Goal: Complete application form

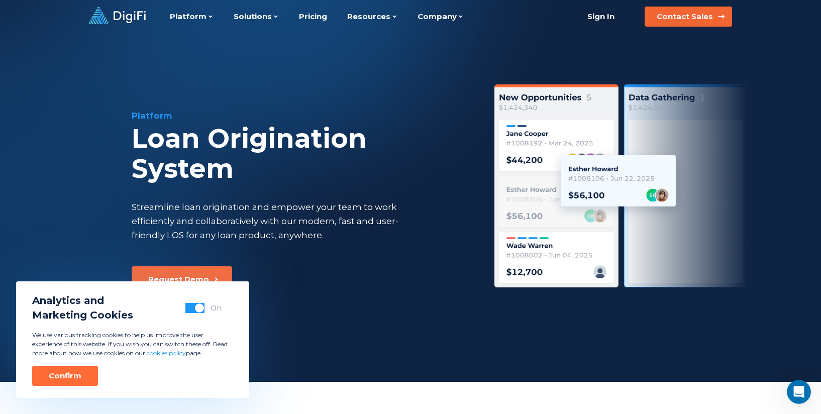
click at [686, 16] on div "Contact Sales" at bounding box center [685, 17] width 56 height 10
click at [698, 17] on div "Contact Sales" at bounding box center [685, 17] width 56 height 10
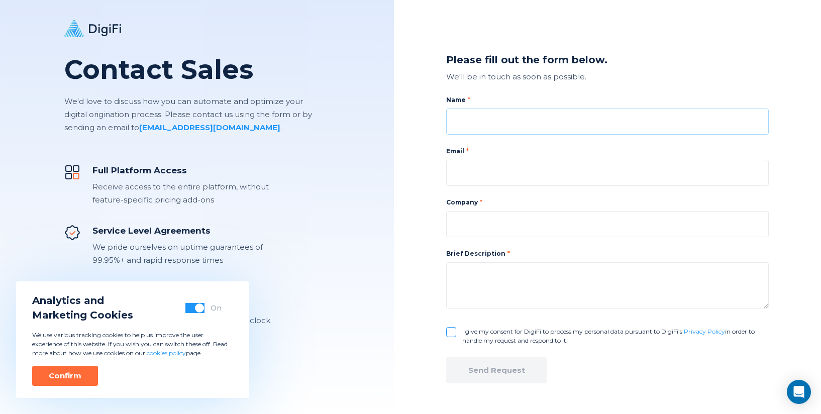
click at [549, 115] on input at bounding box center [607, 122] width 323 height 26
type input "[PERSON_NAME] [PERSON_NAME]"
type input "[EMAIL_ADDRESS][DOMAIN_NAME]"
type input "Bank of [GEOGRAPHIC_DATA]"
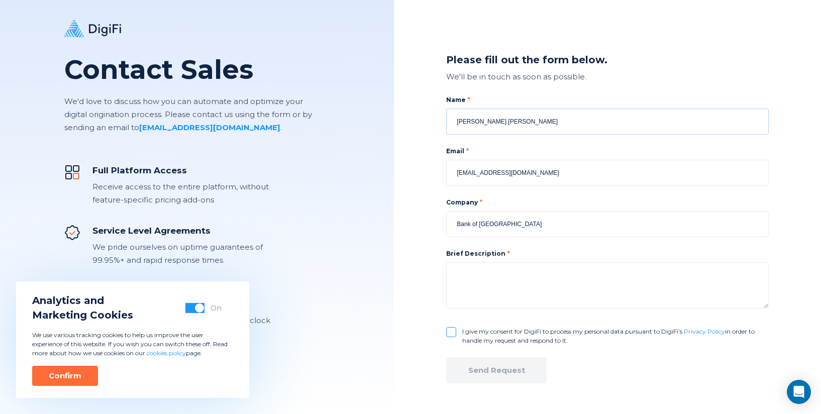
drag, startPoint x: 531, startPoint y: 124, endPoint x: 474, endPoint y: 125, distance: 57.3
click at [474, 125] on input "[PERSON_NAME] [PERSON_NAME]" at bounding box center [607, 122] width 323 height 26
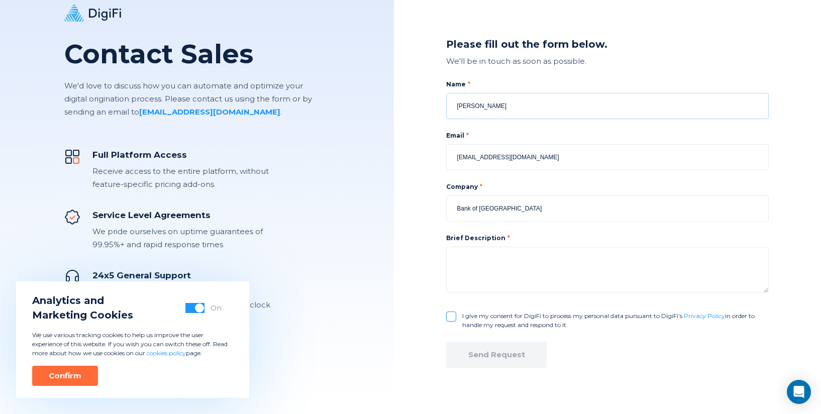
scroll to position [23, 0]
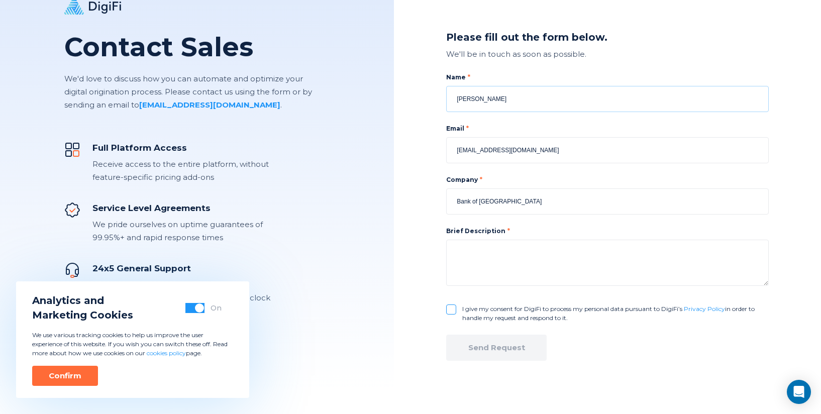
type input "[PERSON_NAME]"
click at [529, 262] on textarea at bounding box center [607, 263] width 323 height 46
type textarea "w"
click at [534, 253] on textarea "We are a smaller communittee" at bounding box center [607, 263] width 323 height 46
click at [582, 254] on textarea "We are a smaller committee" at bounding box center [607, 263] width 323 height 46
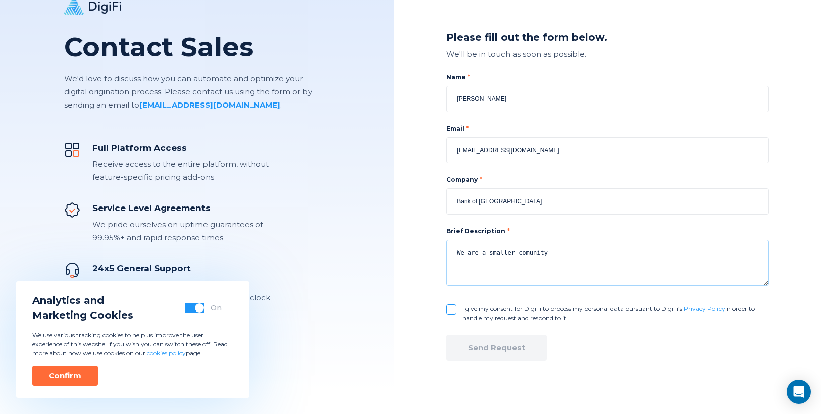
click at [532, 254] on textarea "We are a smaller comunity" at bounding box center [607, 263] width 323 height 46
click at [628, 253] on textarea "We are a smaller community bank in [GEOGRAPHIC_DATA][US_STATE], primarily" at bounding box center [607, 263] width 323 height 46
click at [684, 255] on textarea "We are a smaller community bank in [GEOGRAPHIC_DATA][US_STATE], with primarily" at bounding box center [607, 263] width 323 height 46
drag, startPoint x: 677, startPoint y: 251, endPoint x: 644, endPoint y: 249, distance: 32.7
click at [644, 249] on textarea "We are a smaller community bank in [GEOGRAPHIC_DATA][US_STATE], with primarily …" at bounding box center [607, 263] width 323 height 46
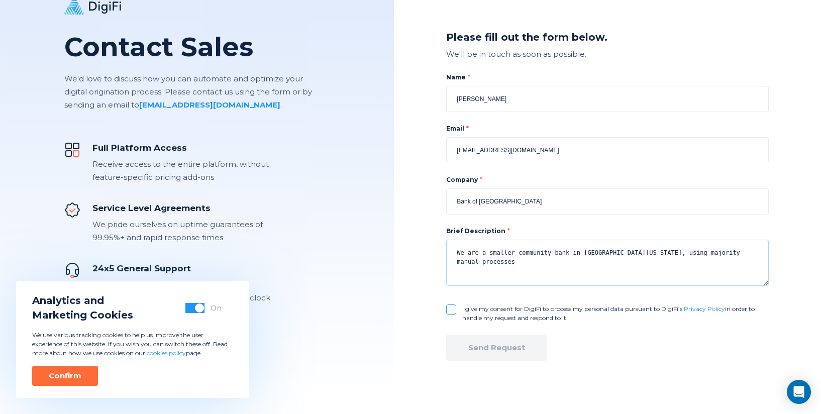
click at [630, 253] on textarea "We are a smaller community bank in [GEOGRAPHIC_DATA][US_STATE], using majority …" at bounding box center [607, 263] width 323 height 46
click at [708, 258] on textarea "We are a smaller community bank in [GEOGRAPHIC_DATA][US_STATE], currently using…" at bounding box center [607, 263] width 323 height 46
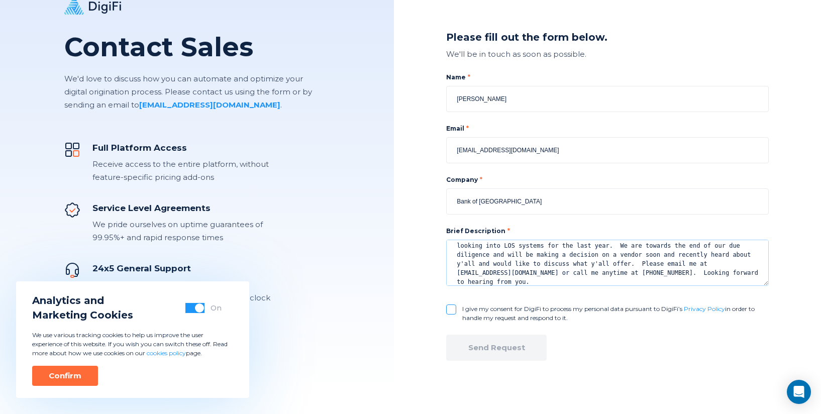
scroll to position [0, 0]
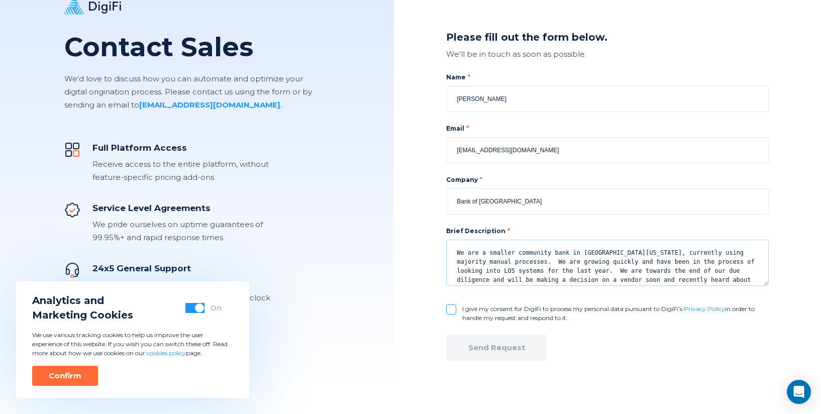
drag, startPoint x: 601, startPoint y: 279, endPoint x: 444, endPoint y: 233, distance: 164.0
click at [444, 233] on div "Please fill out the form below. We'll be in touch as soon as possible. Name [PE…" at bounding box center [607, 193] width 427 height 432
type textarea "We are a smaller community bank in [GEOGRAPHIC_DATA][US_STATE], currently using…"
click at [447, 308] on input "I give my consent for DigiFi to process my personal data pursuant to DigiFi’s P…" at bounding box center [451, 309] width 10 height 10
checkbox input "true"
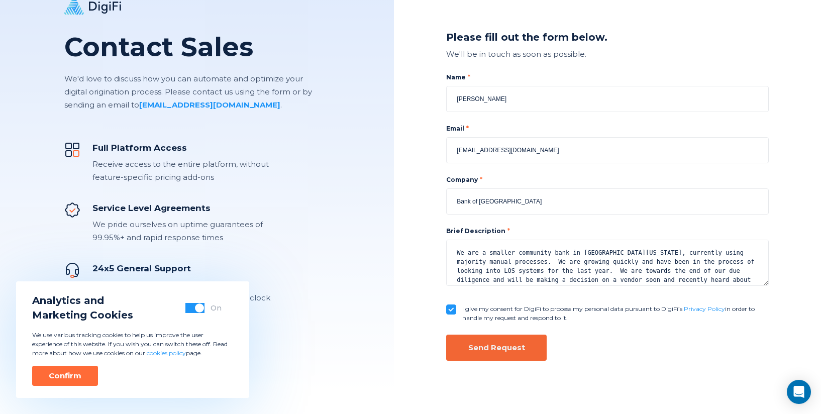
click at [525, 350] on button "Send Request" at bounding box center [496, 348] width 100 height 26
checkbox input "false"
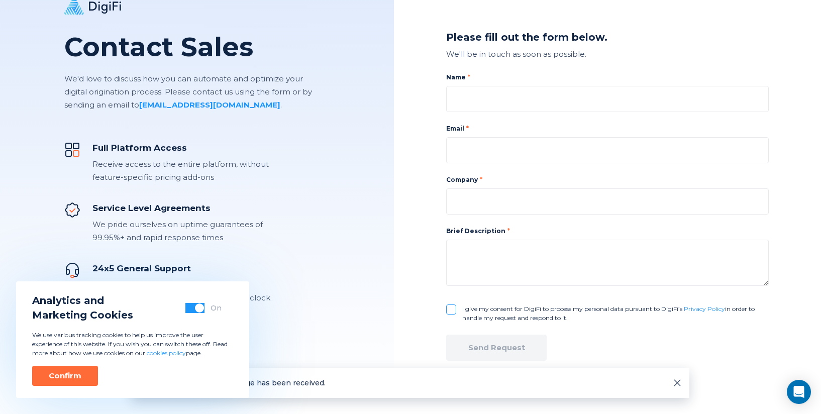
click at [197, 312] on button "button" at bounding box center [194, 308] width 19 height 10
click at [77, 377] on div "Confirm" at bounding box center [65, 376] width 33 height 10
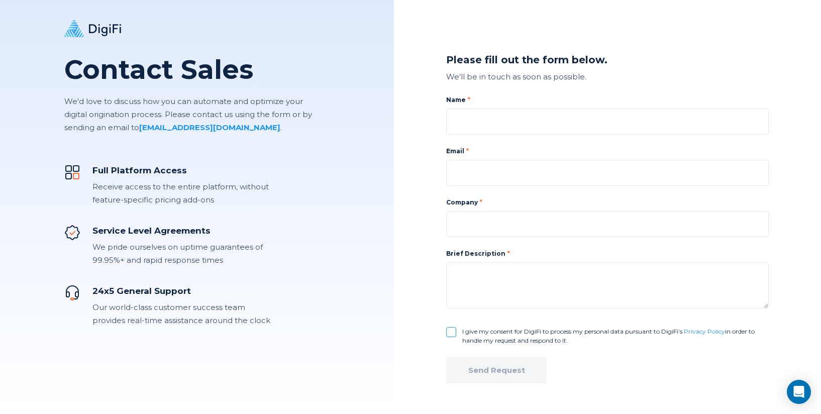
click at [91, 24] on icon at bounding box center [92, 28] width 57 height 17
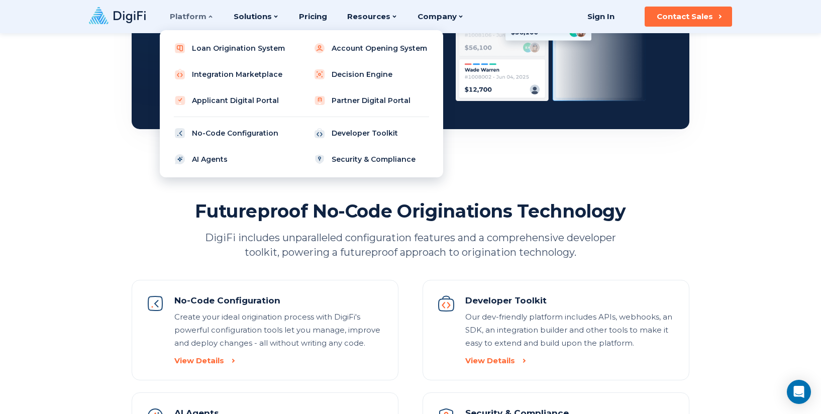
scroll to position [904, 0]
